Goal: Transaction & Acquisition: Purchase product/service

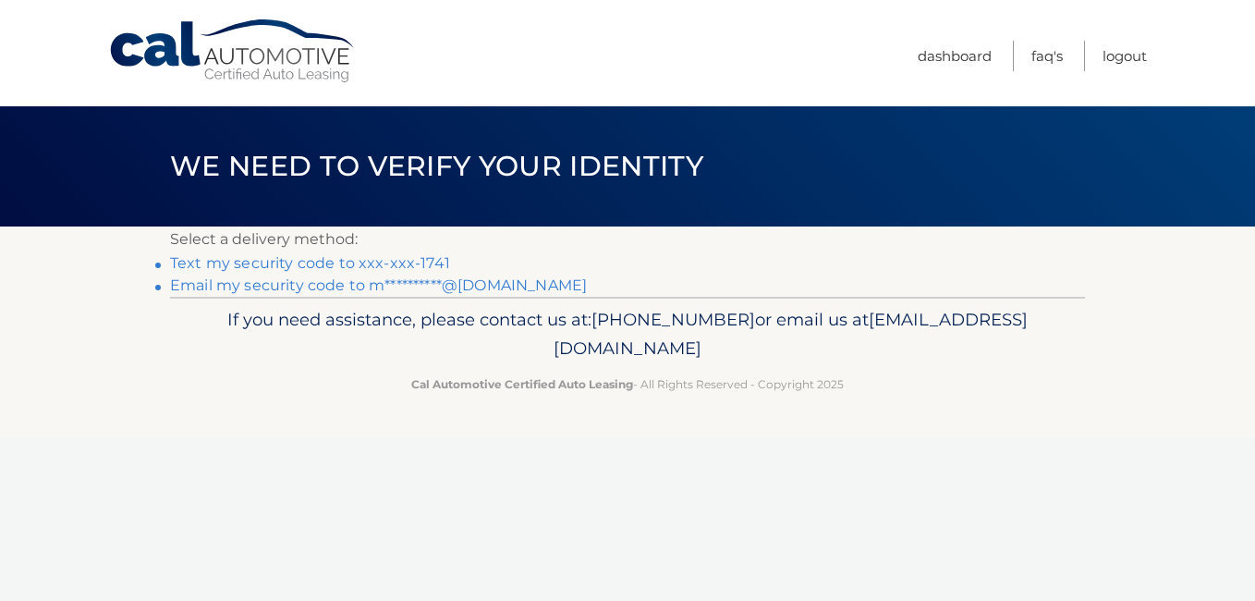
click at [425, 259] on link "Text my security code to xxx-xxx-1741" at bounding box center [310, 263] width 280 height 18
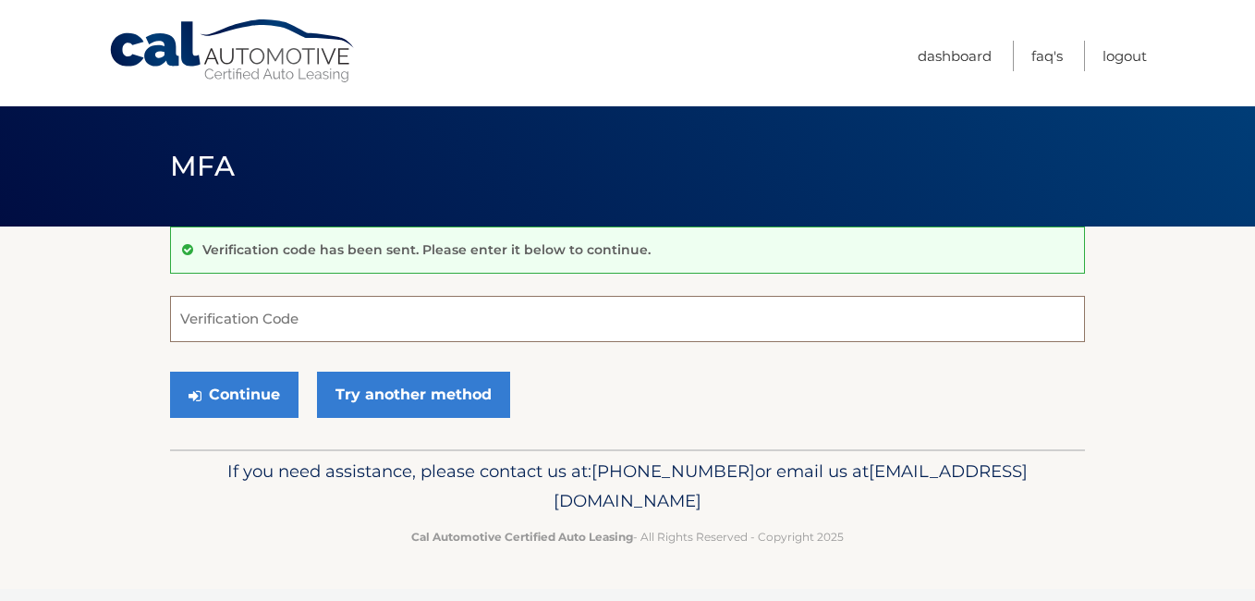
click at [340, 326] on input "Verification Code" at bounding box center [627, 319] width 915 height 46
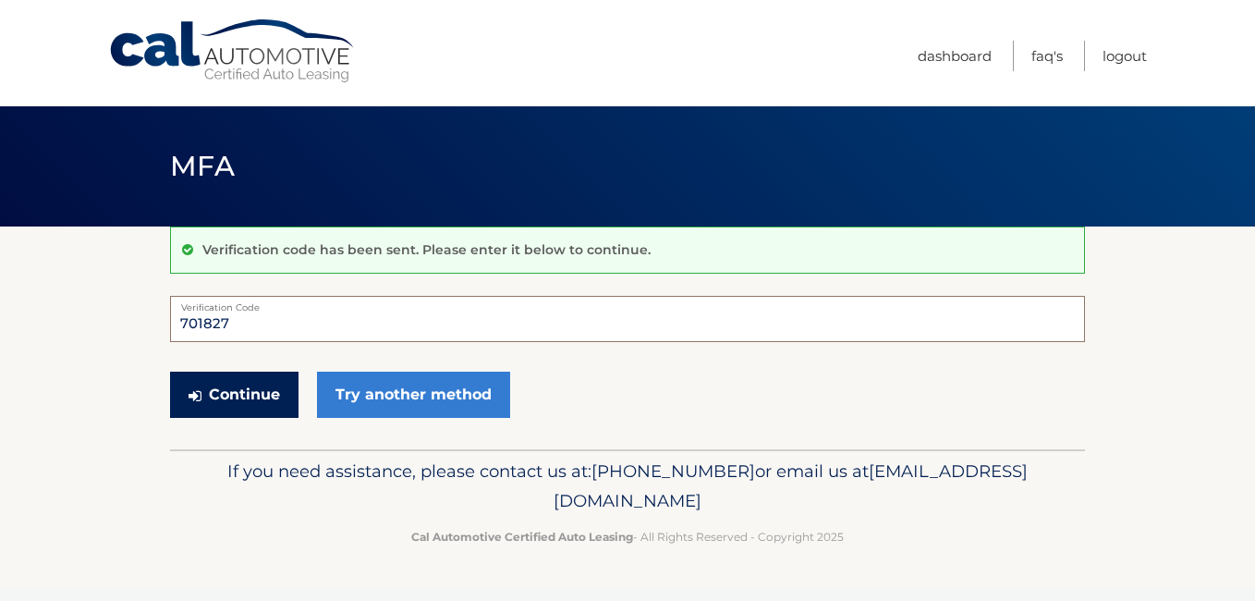
type input "701827"
click at [249, 384] on button "Continue" at bounding box center [234, 395] width 128 height 46
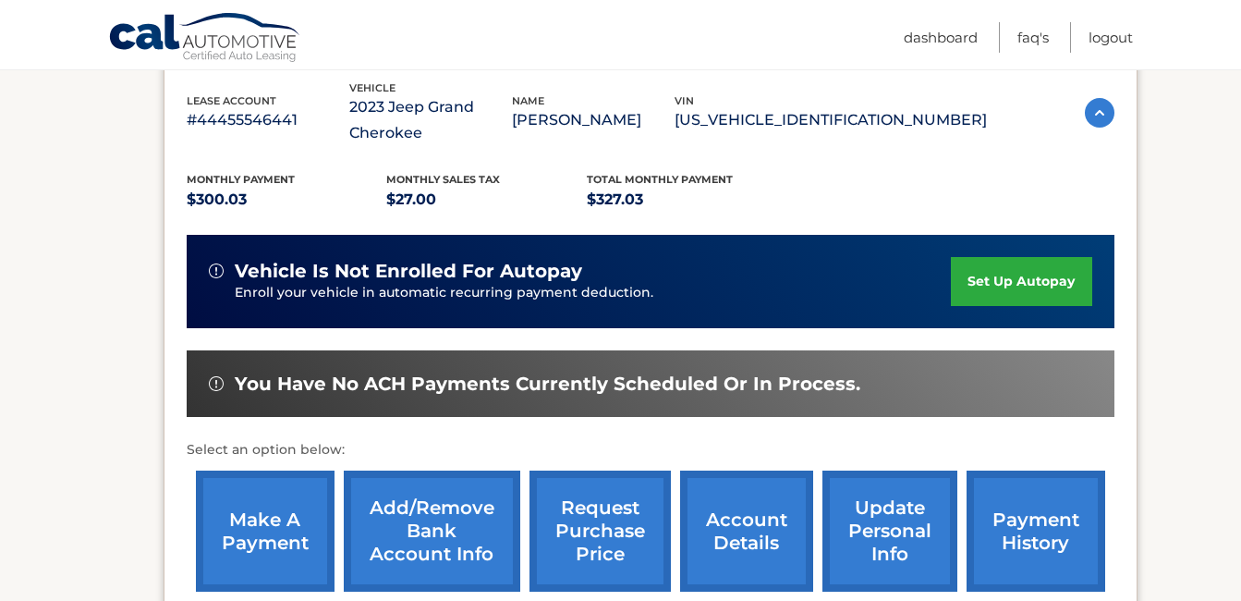
scroll to position [370, 0]
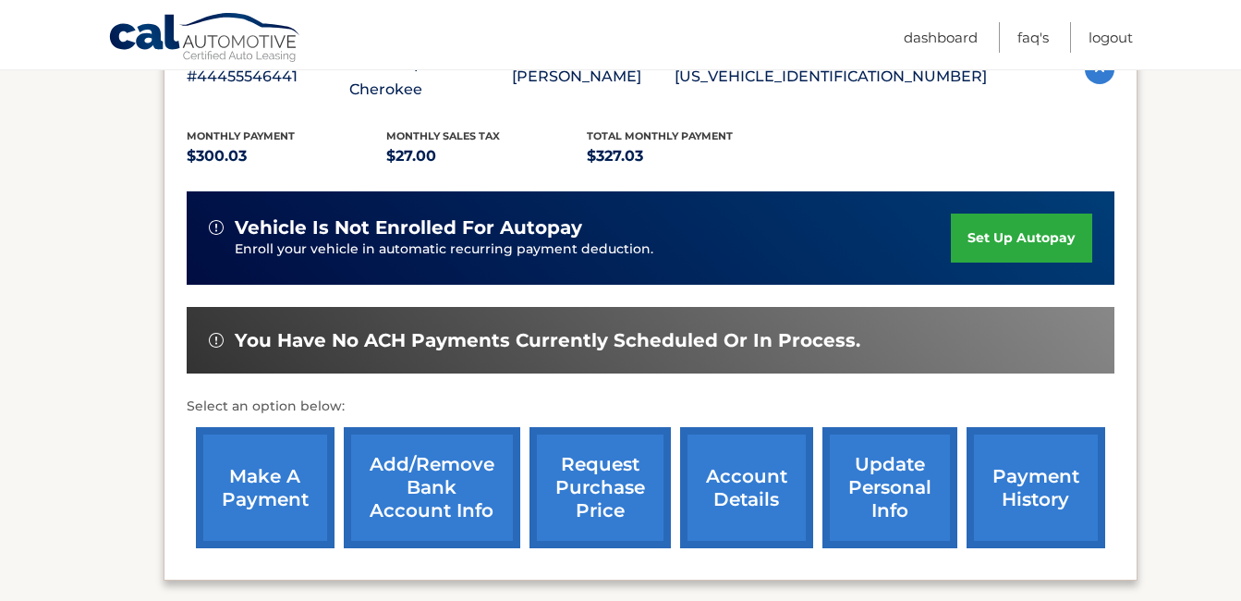
click at [248, 480] on link "make a payment" at bounding box center [265, 487] width 139 height 121
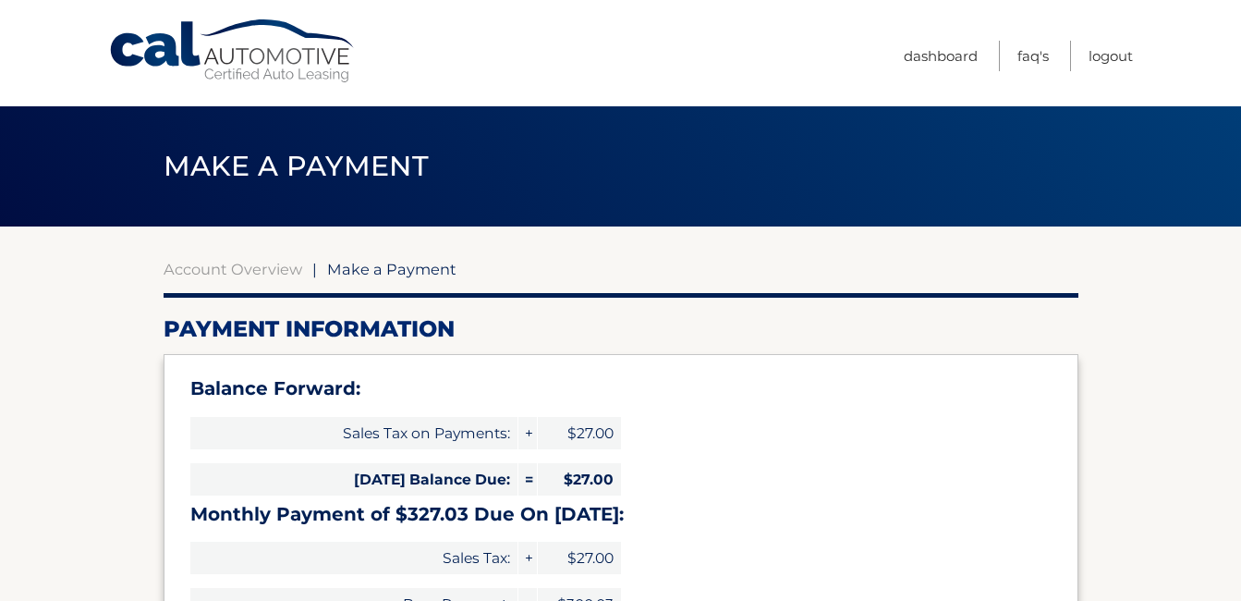
type input "354.03"
select select "NWZmOGZkNDgtMTRjNC00MTA1LTk1OWQtN2QyMjQ2ODBjNTc2"
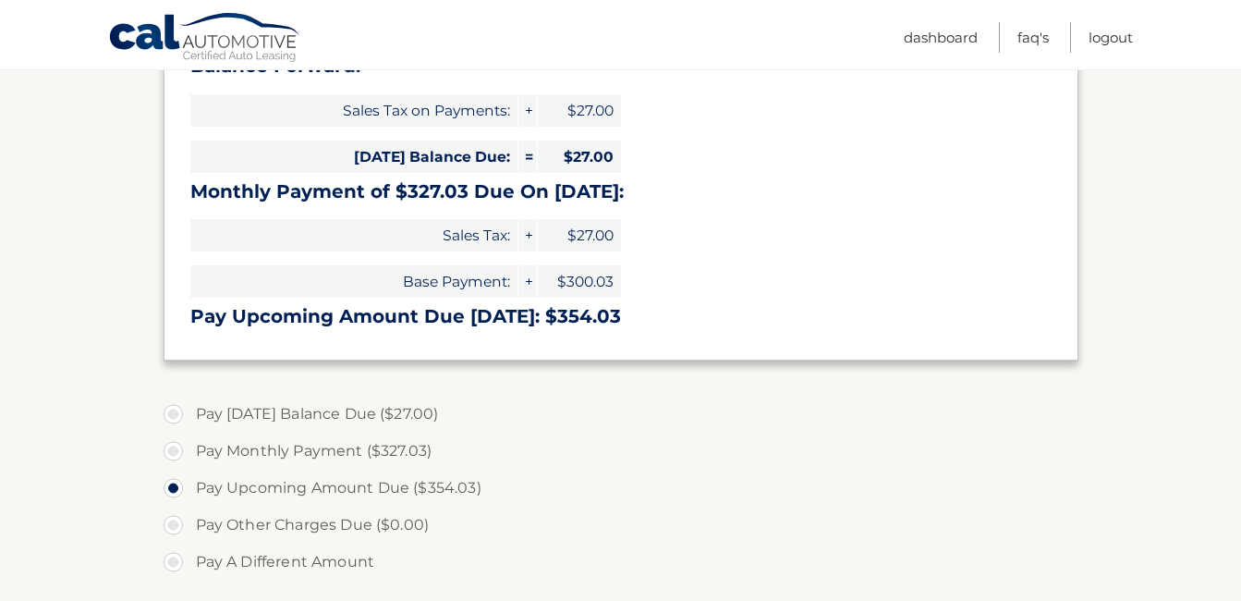
scroll to position [370, 0]
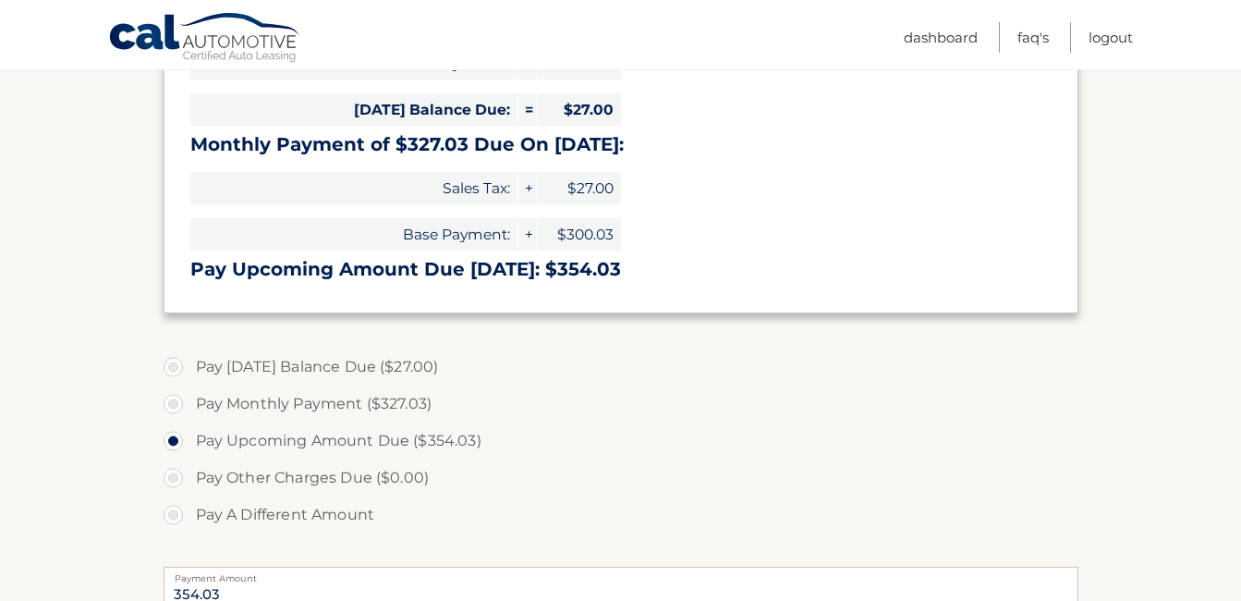
click at [306, 409] on label "Pay Monthly Payment ($327.03)" at bounding box center [621, 403] width 915 height 37
click at [189, 409] on input "Pay Monthly Payment ($327.03)" at bounding box center [180, 400] width 18 height 30
radio input "true"
type input "327.03"
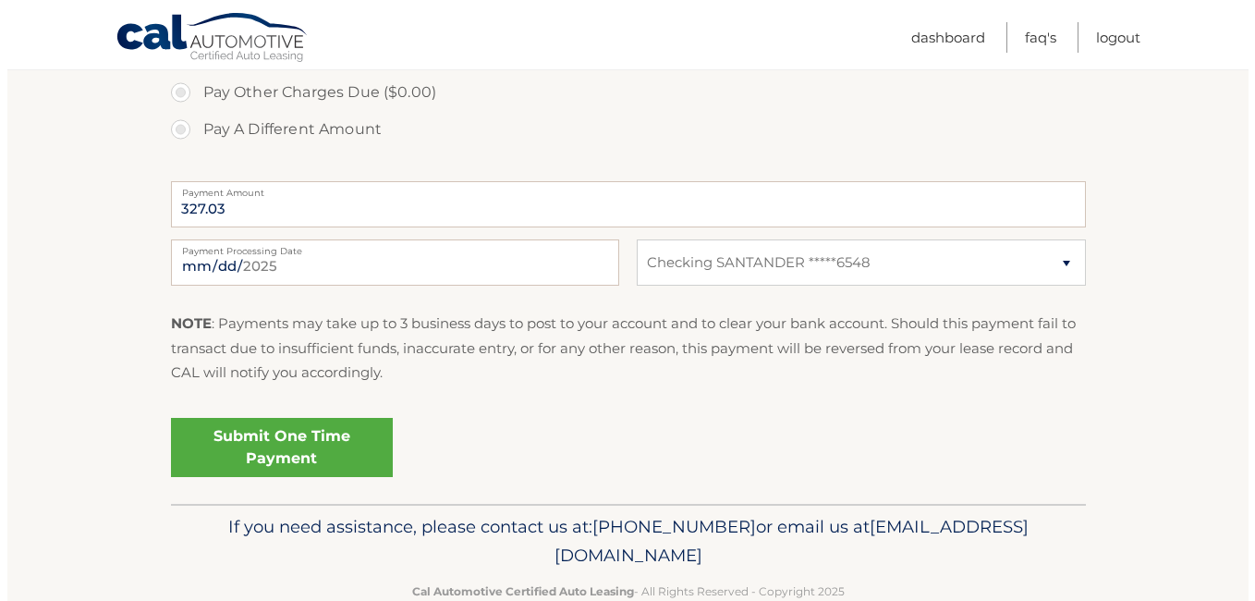
scroll to position [799, 0]
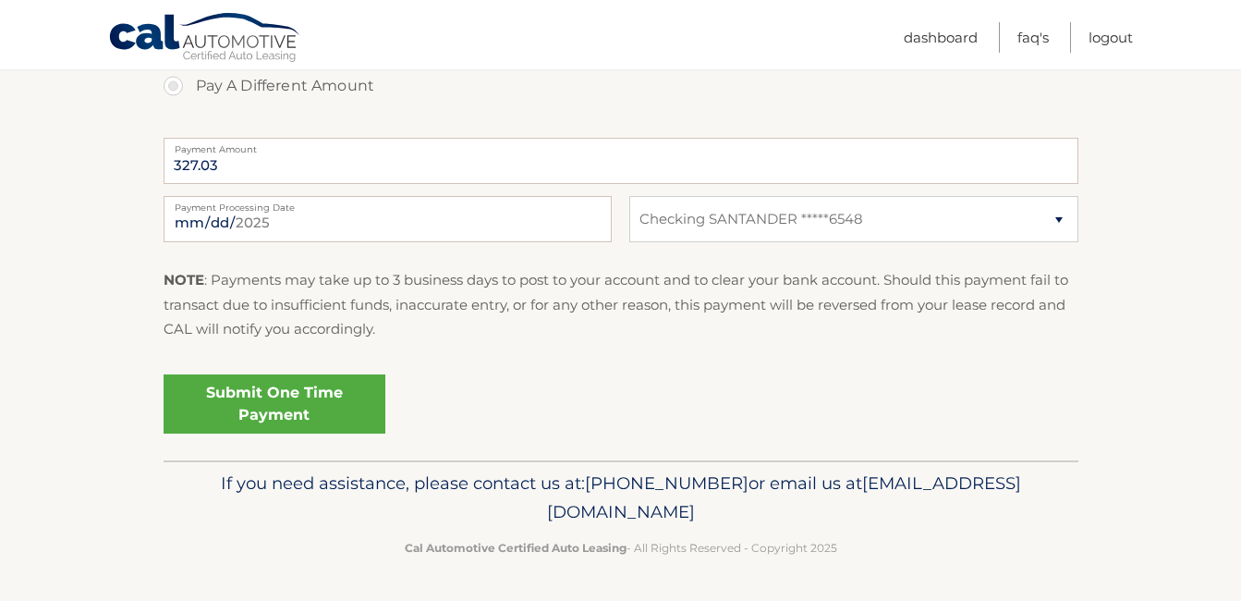
click at [311, 409] on link "Submit One Time Payment" at bounding box center [275, 403] width 222 height 59
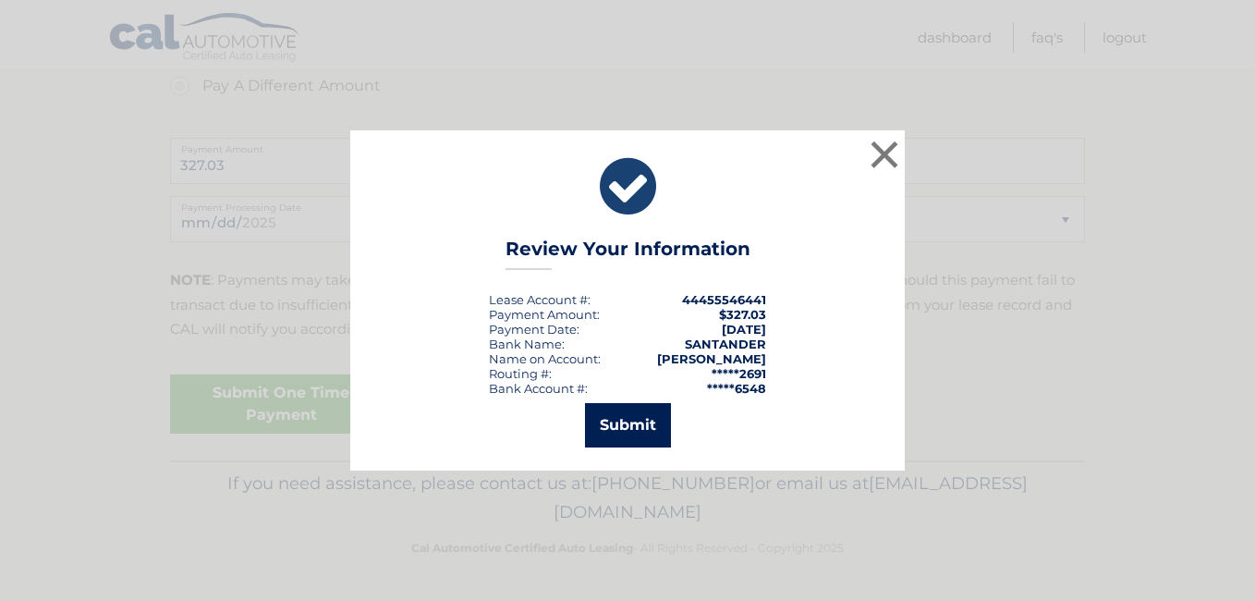
click at [648, 422] on button "Submit" at bounding box center [628, 425] width 86 height 44
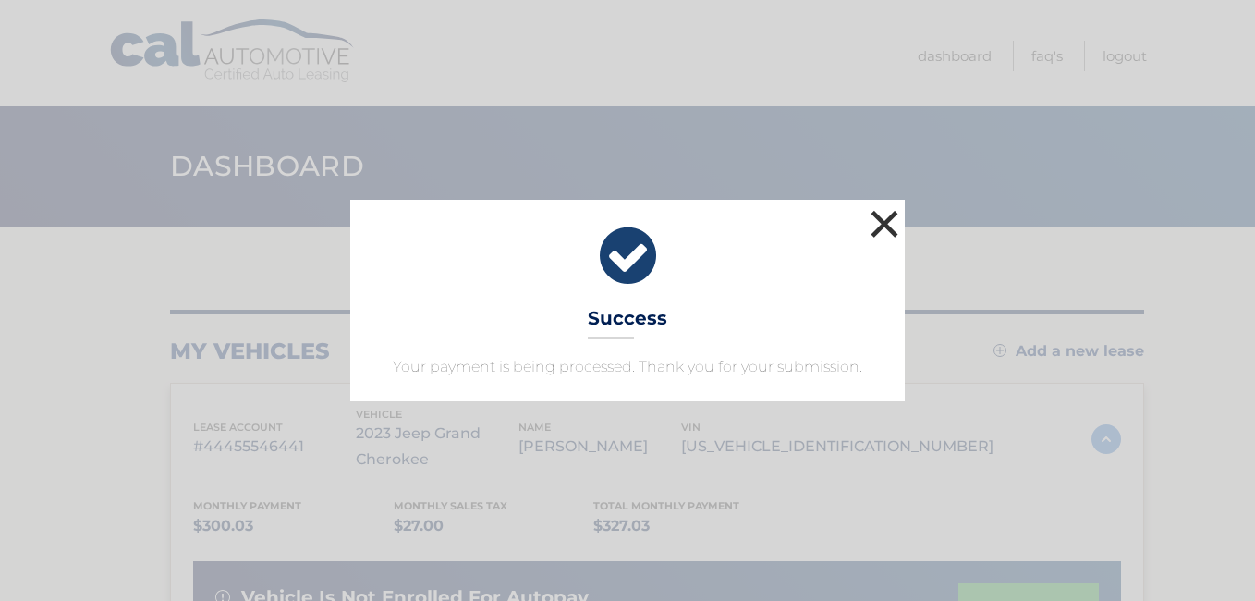
click at [880, 227] on button "×" at bounding box center [884, 223] width 37 height 37
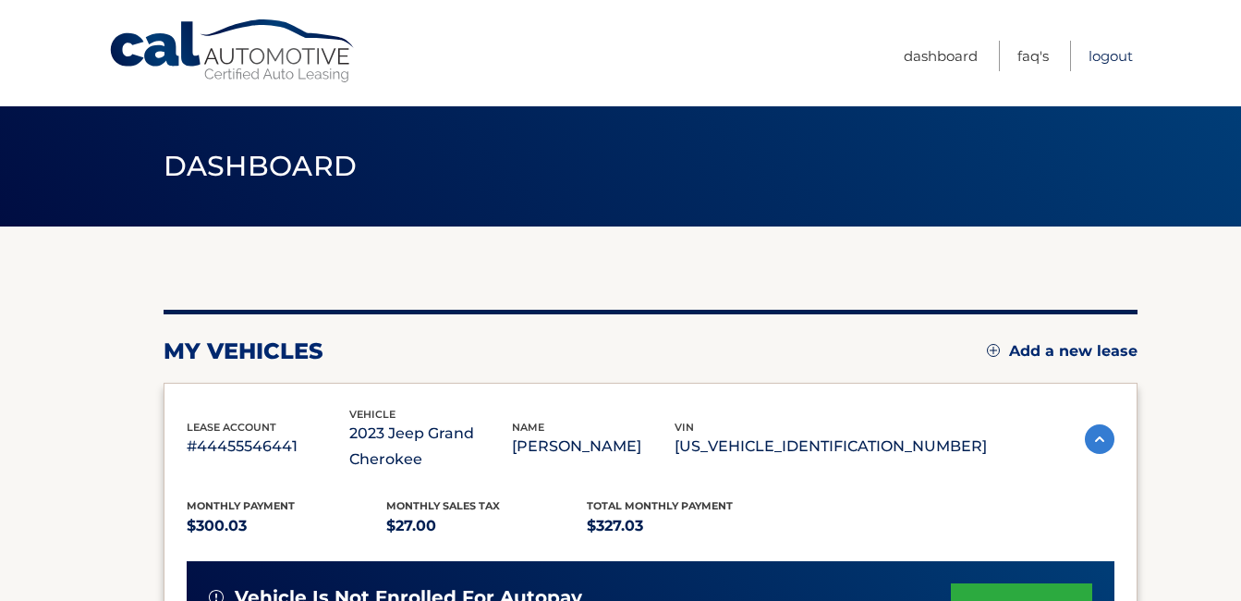
click at [1102, 61] on link "Logout" at bounding box center [1111, 56] width 44 height 30
